Goal: Transaction & Acquisition: Obtain resource

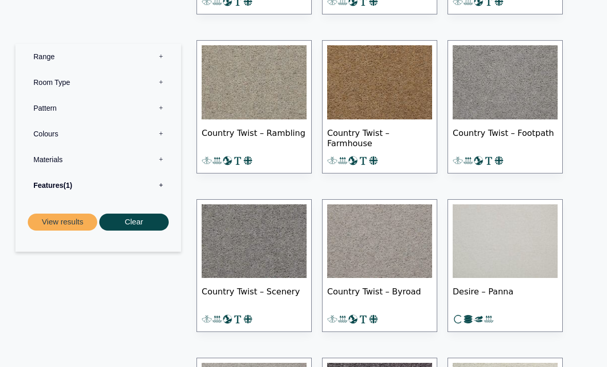
scroll to position [1249, 0]
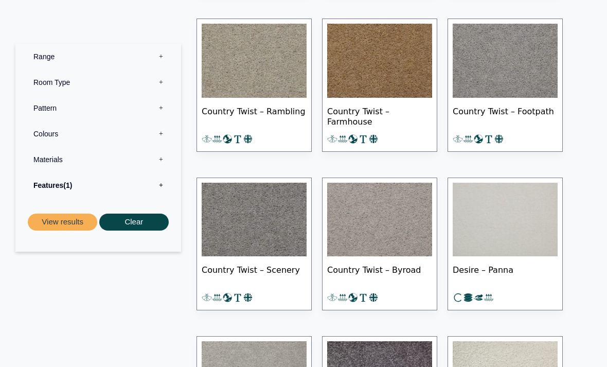
click at [61, 82] on label "Room Type 0" at bounding box center [98, 82] width 150 height 26
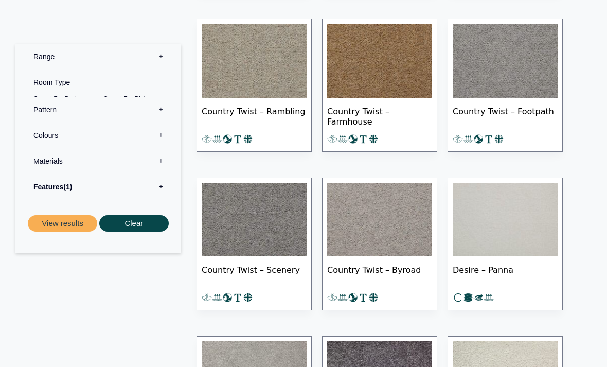
scroll to position [1249, 0]
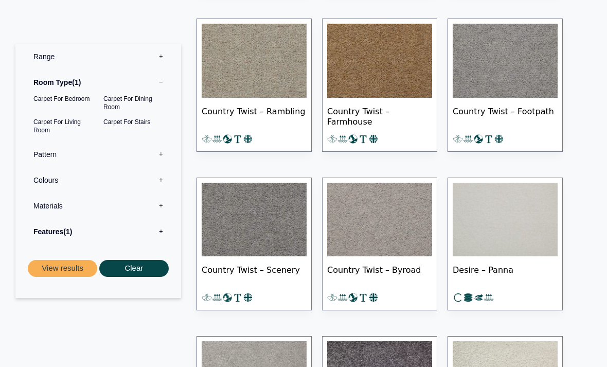
click at [170, 177] on label "Colours 0" at bounding box center [98, 180] width 150 height 26
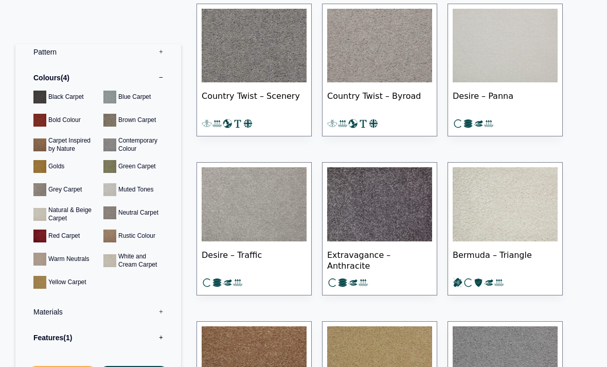
scroll to position [1423, 0]
click at [167, 309] on label "Materials 0" at bounding box center [98, 312] width 150 height 26
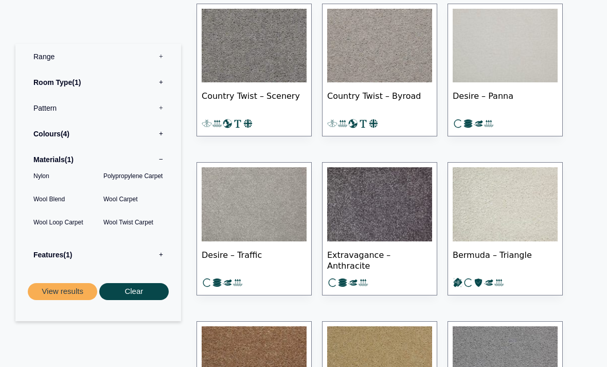
click at [66, 283] on button "View results" at bounding box center [62, 291] width 69 height 17
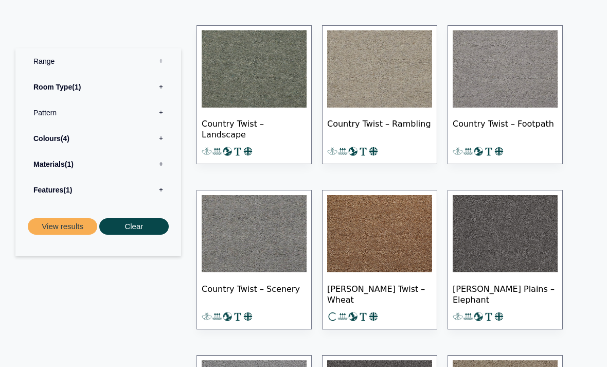
scroll to position [250, 0]
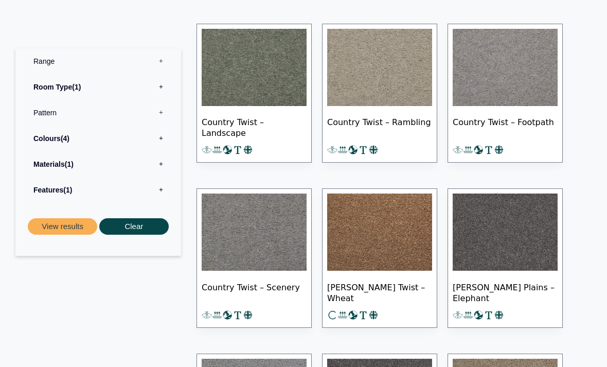
click at [514, 83] on img at bounding box center [505, 67] width 105 height 77
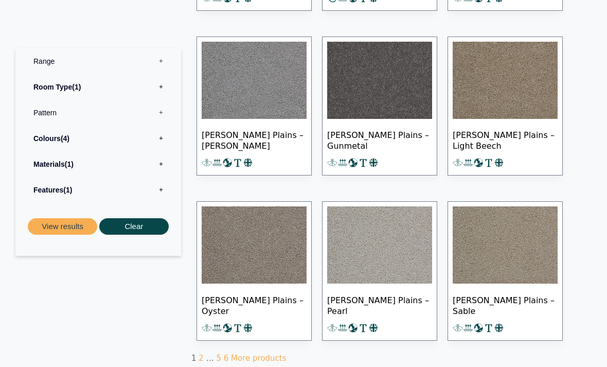
scroll to position [567, 0]
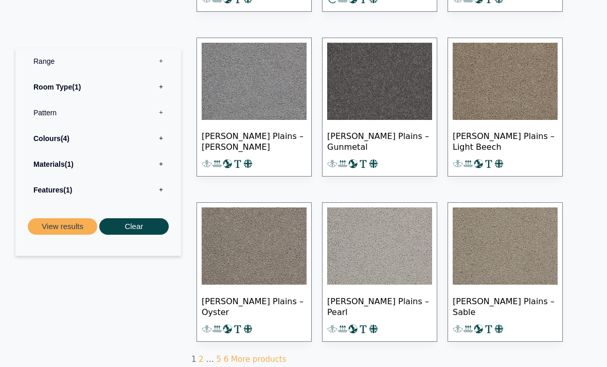
click at [235, 101] on img at bounding box center [254, 81] width 105 height 77
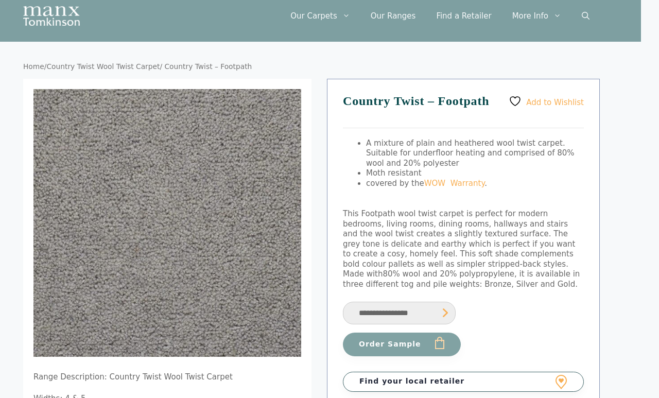
scroll to position [0, 18]
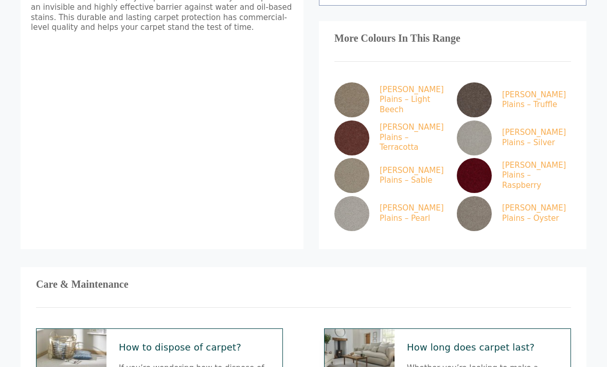
scroll to position [567, 0]
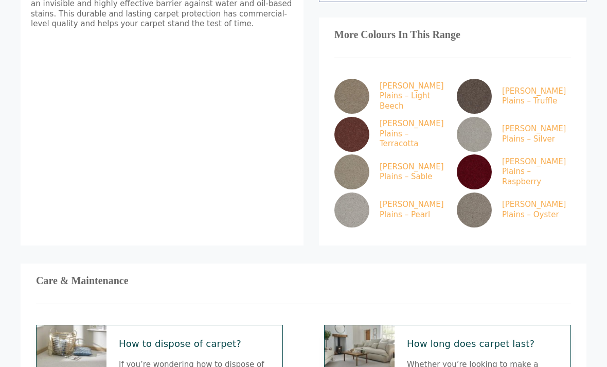
click at [76, 279] on h3 "Care & Maintenance" at bounding box center [303, 281] width 535 height 4
click at [82, 279] on h3 "Care & Maintenance" at bounding box center [303, 281] width 535 height 4
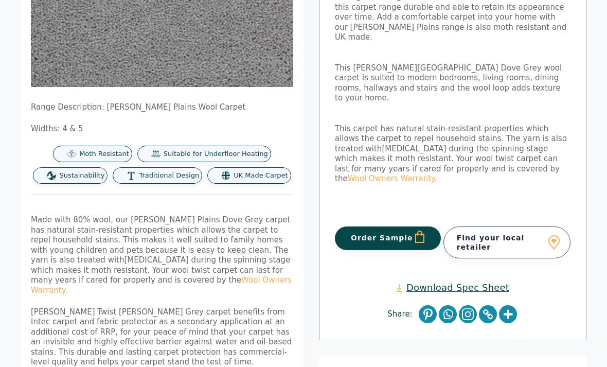
scroll to position [228, 0]
click at [490, 282] on link "Download Spec Sheet" at bounding box center [452, 288] width 113 height 12
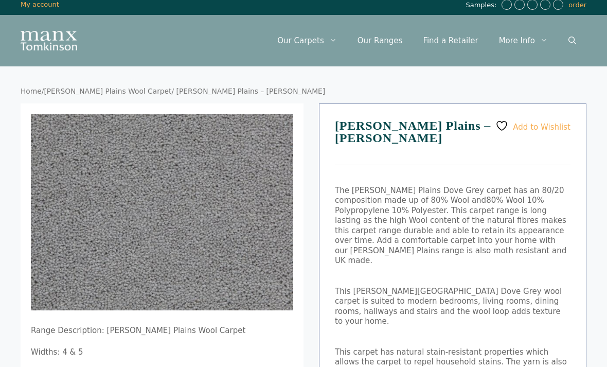
scroll to position [0, 0]
